Goal: Information Seeking & Learning: Learn about a topic

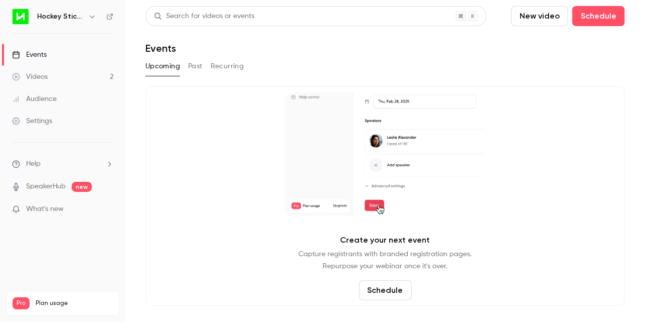
click at [50, 78] on link "Videos 2" at bounding box center [62, 77] width 125 height 22
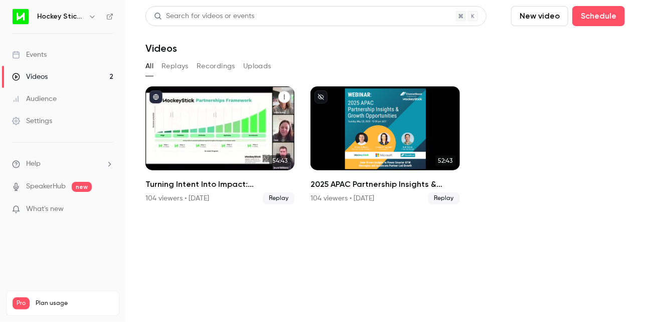
click at [211, 129] on div "Turning Intent Into Impact: Operationalising Your Partner Strategy" at bounding box center [220, 128] width 149 height 84
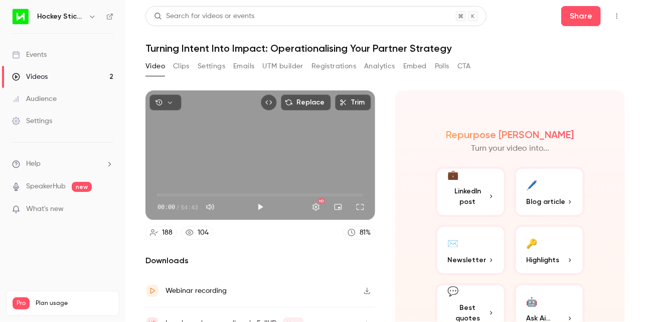
click at [325, 68] on button "Registrations" at bounding box center [334, 66] width 45 height 16
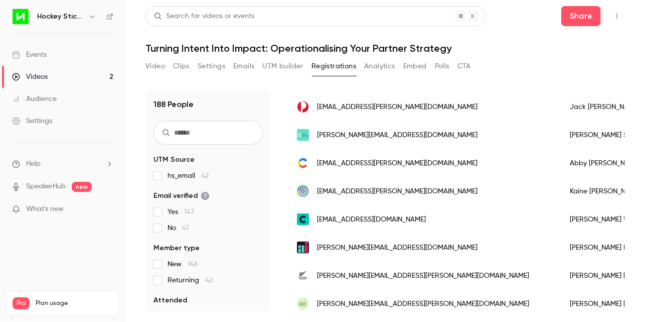
scroll to position [651, 0]
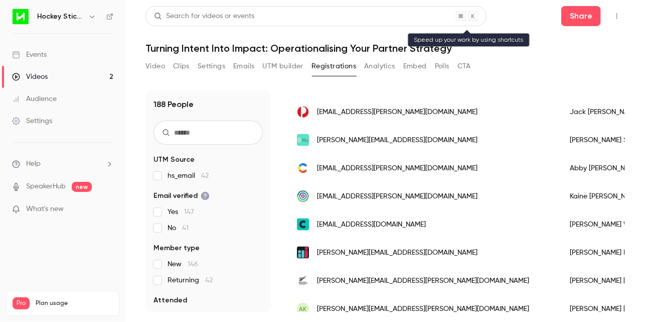
click at [281, 14] on div "Search for videos or events" at bounding box center [316, 16] width 341 height 20
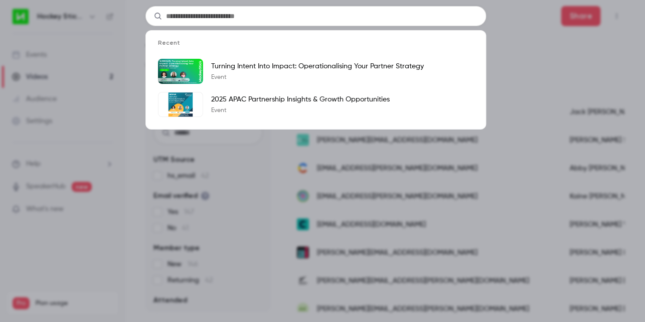
click at [550, 75] on div "Recent Turning Intent Into Impact: Operationalising Your Partner Strategy Event…" at bounding box center [322, 161] width 645 height 322
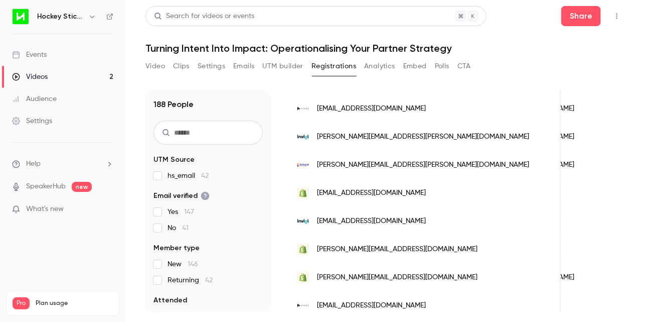
scroll to position [0, 0]
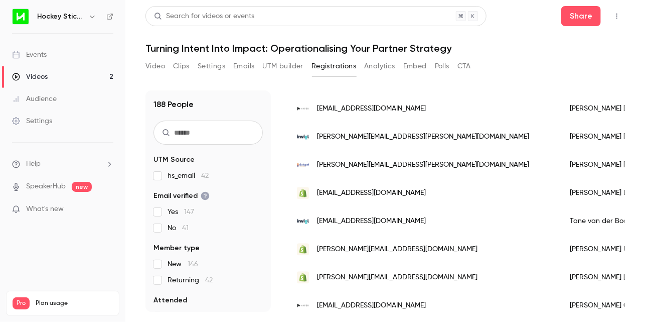
click at [154, 66] on button "Video" at bounding box center [156, 66] width 20 height 16
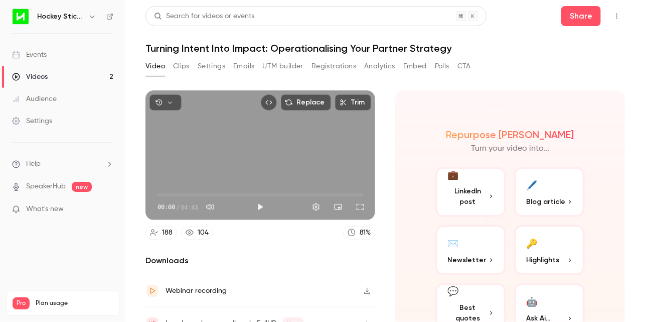
scroll to position [50, 0]
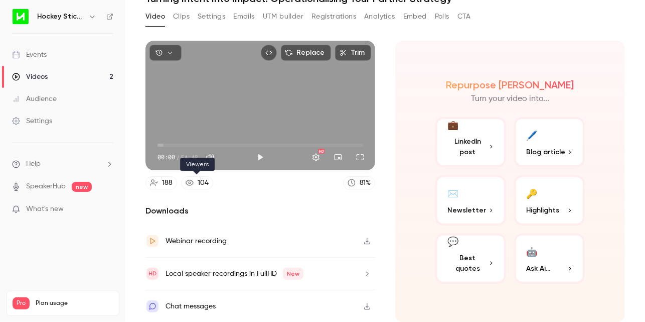
click at [195, 183] on link "104" at bounding box center [197, 183] width 32 height 14
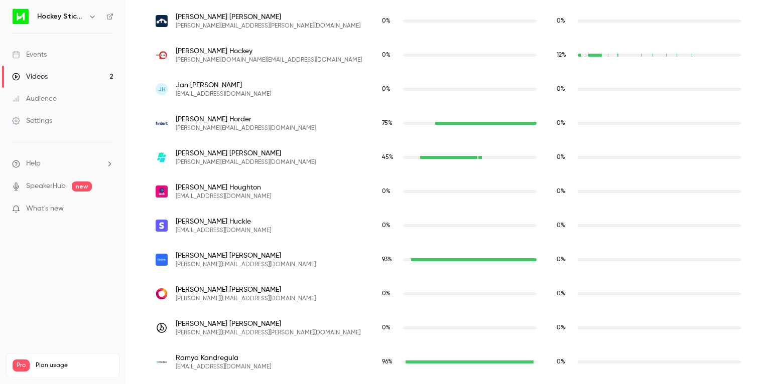
scroll to position [2597, 0]
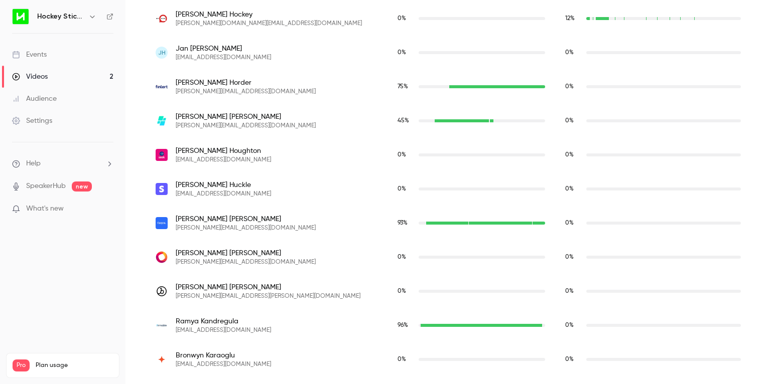
drag, startPoint x: 129, startPoint y: 288, endPoint x: 154, endPoint y: 279, distance: 26.2
click at [129, 288] on main "Search for videos or events Share Turning Intent Into Impact: Operationalising …" at bounding box center [447, 192] width 645 height 384
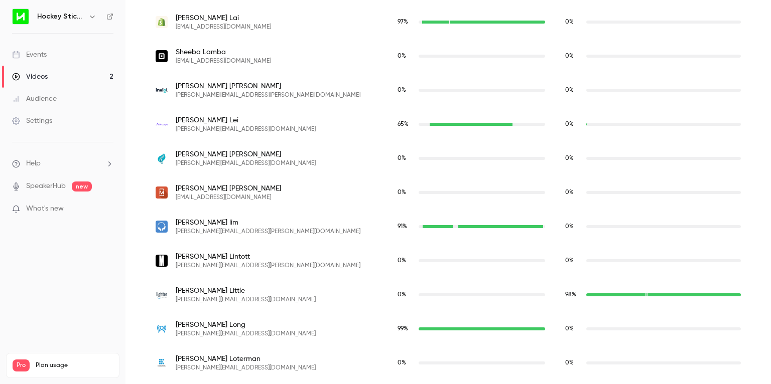
scroll to position [3146, 0]
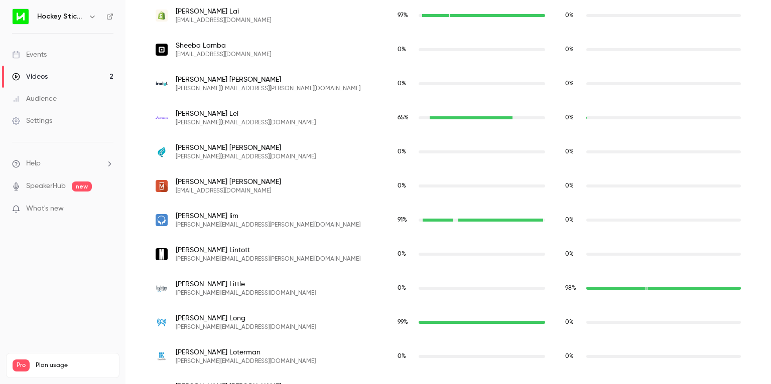
click at [229, 288] on span "[PERSON_NAME]" at bounding box center [246, 285] width 140 height 10
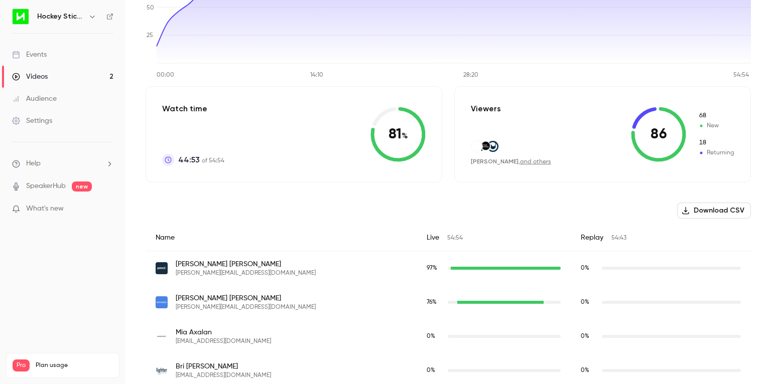
scroll to position [95, 0]
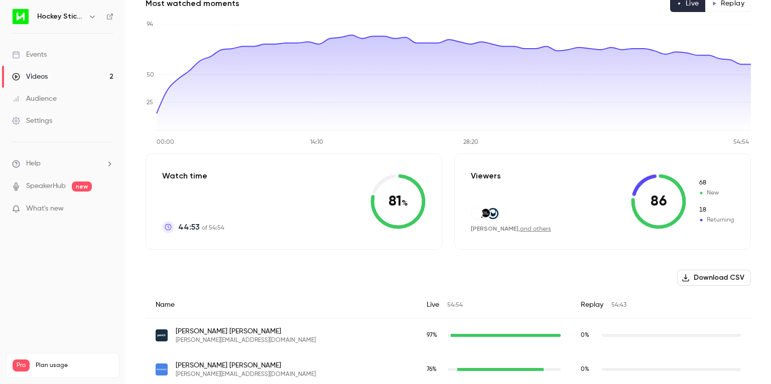
click at [523, 228] on link "and others" at bounding box center [535, 229] width 31 height 6
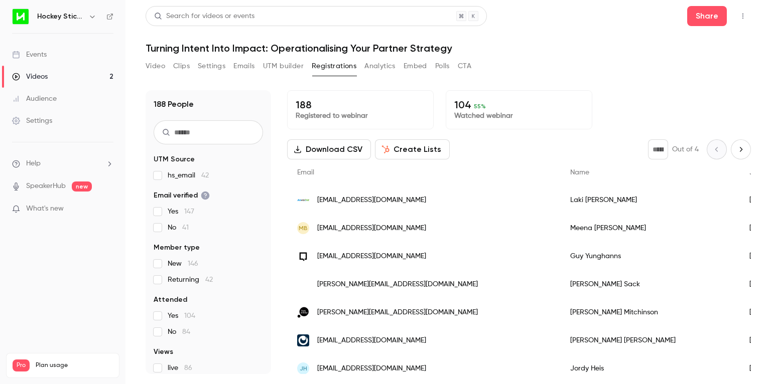
scroll to position [59, 0]
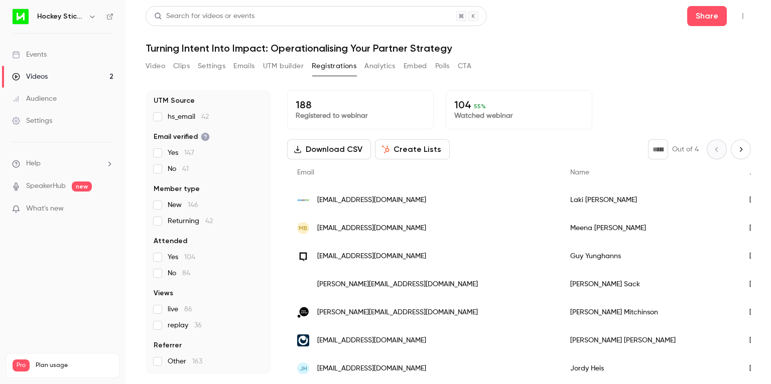
click at [50, 99] on div "Audience" at bounding box center [34, 99] width 45 height 10
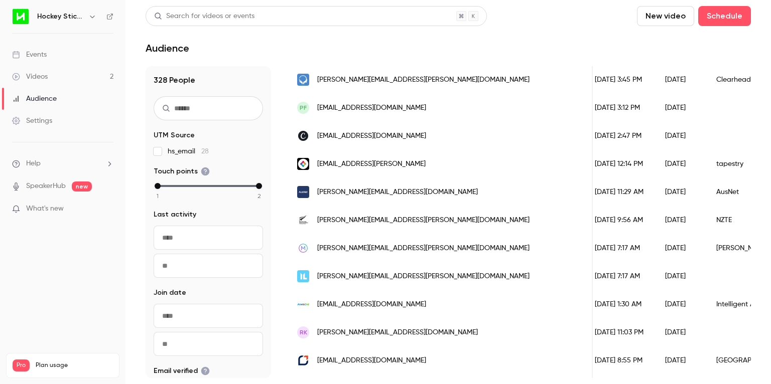
scroll to position [642, 0]
